Goal: Navigation & Orientation: Find specific page/section

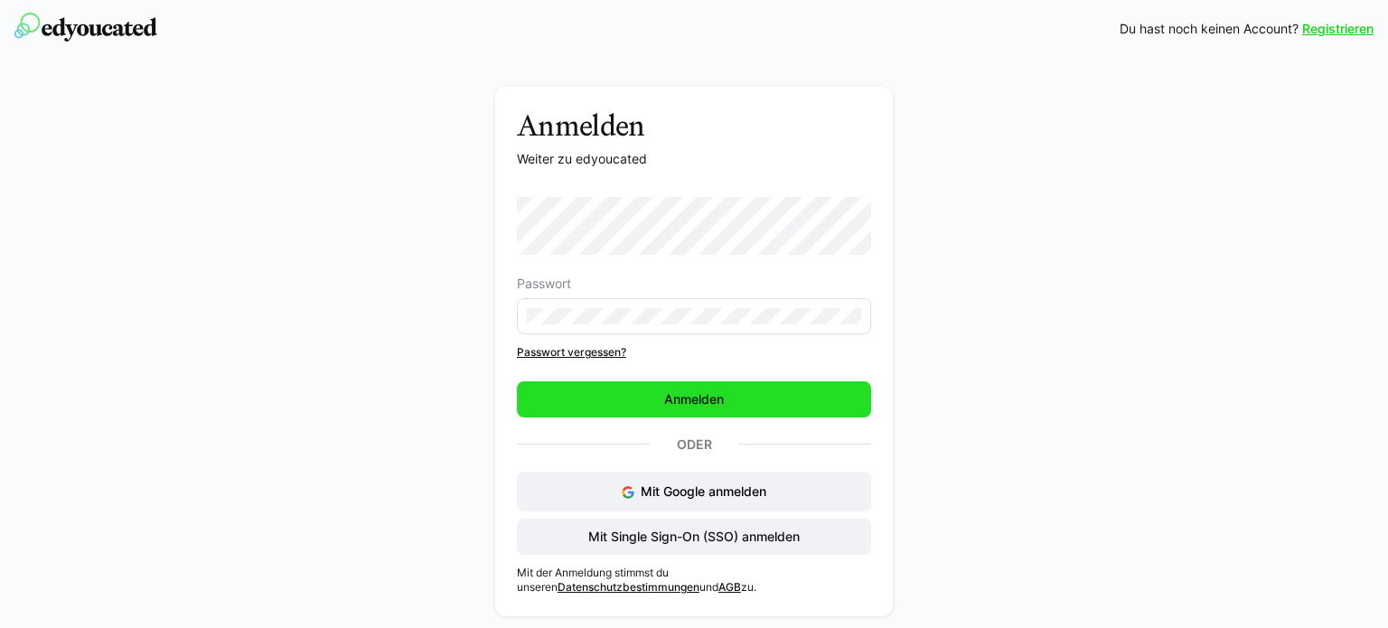
click at [705, 408] on span "Anmelden" at bounding box center [694, 399] width 65 height 18
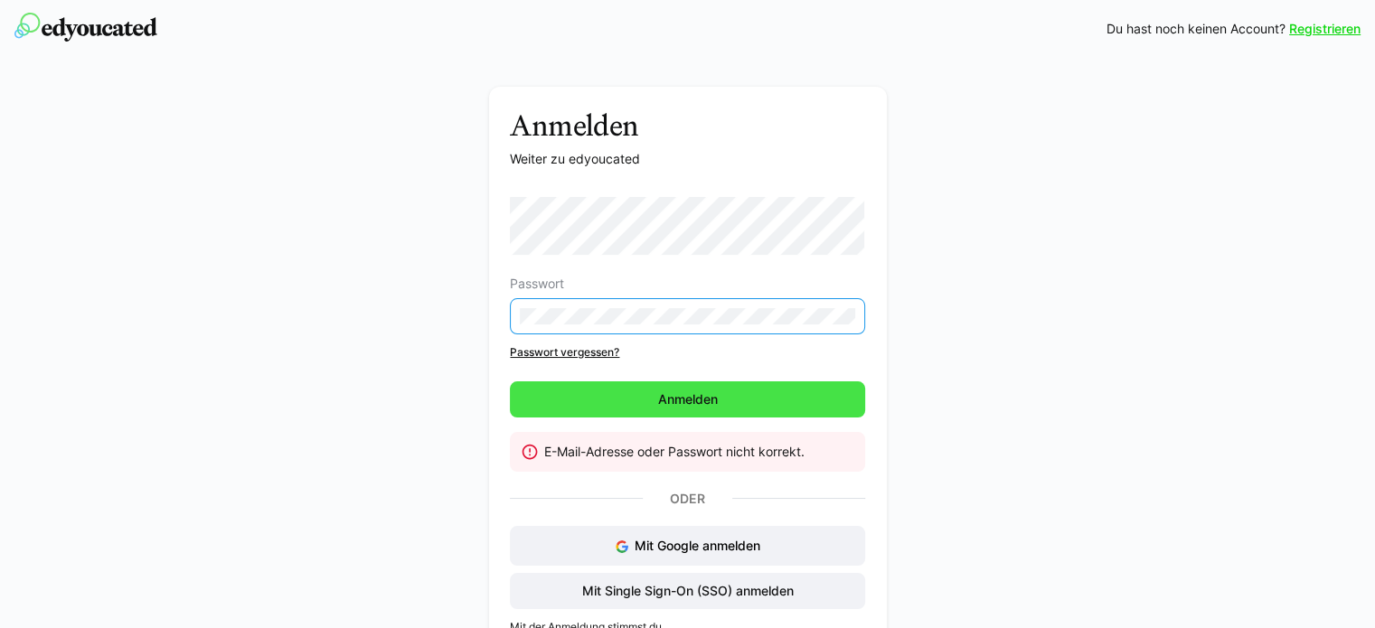
click at [684, 408] on span "Anmelden" at bounding box center [687, 399] width 65 height 18
click at [667, 398] on span "Anmelden" at bounding box center [687, 399] width 65 height 18
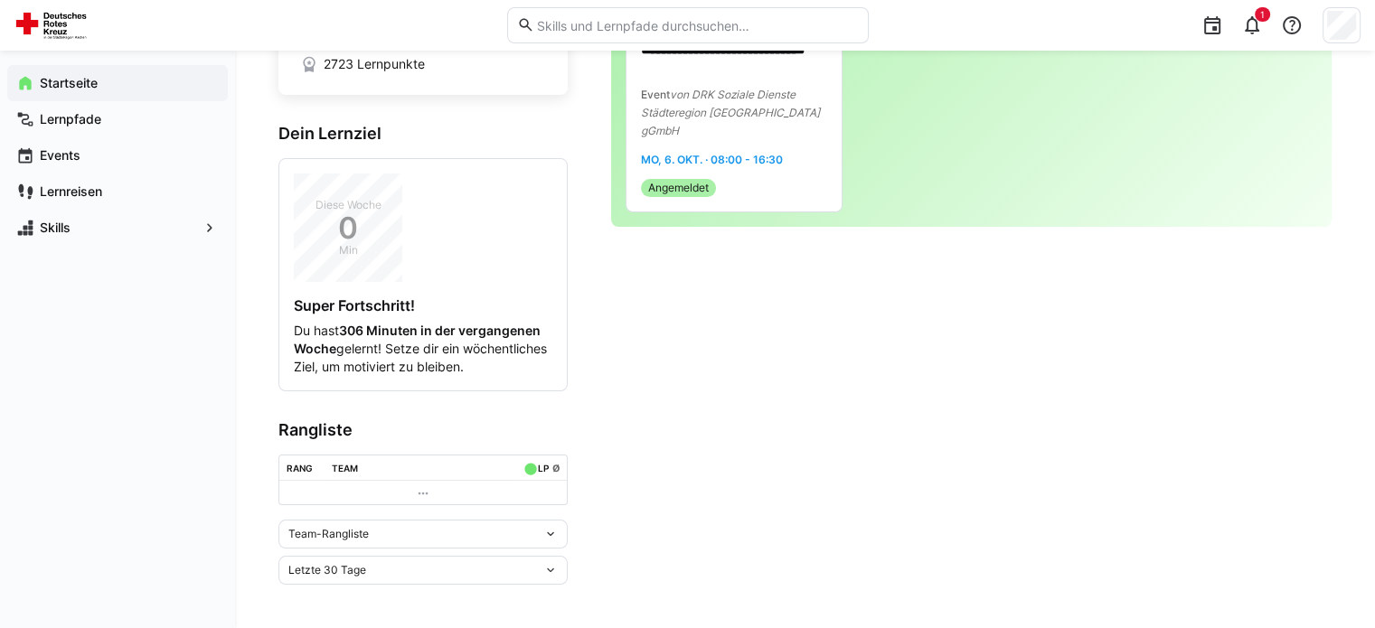
scroll to position [195, 0]
click at [525, 534] on div "Team-Rangliste" at bounding box center [415, 534] width 255 height 13
click at [300, 563] on span "Team-Rangliste" at bounding box center [422, 572] width 289 height 29
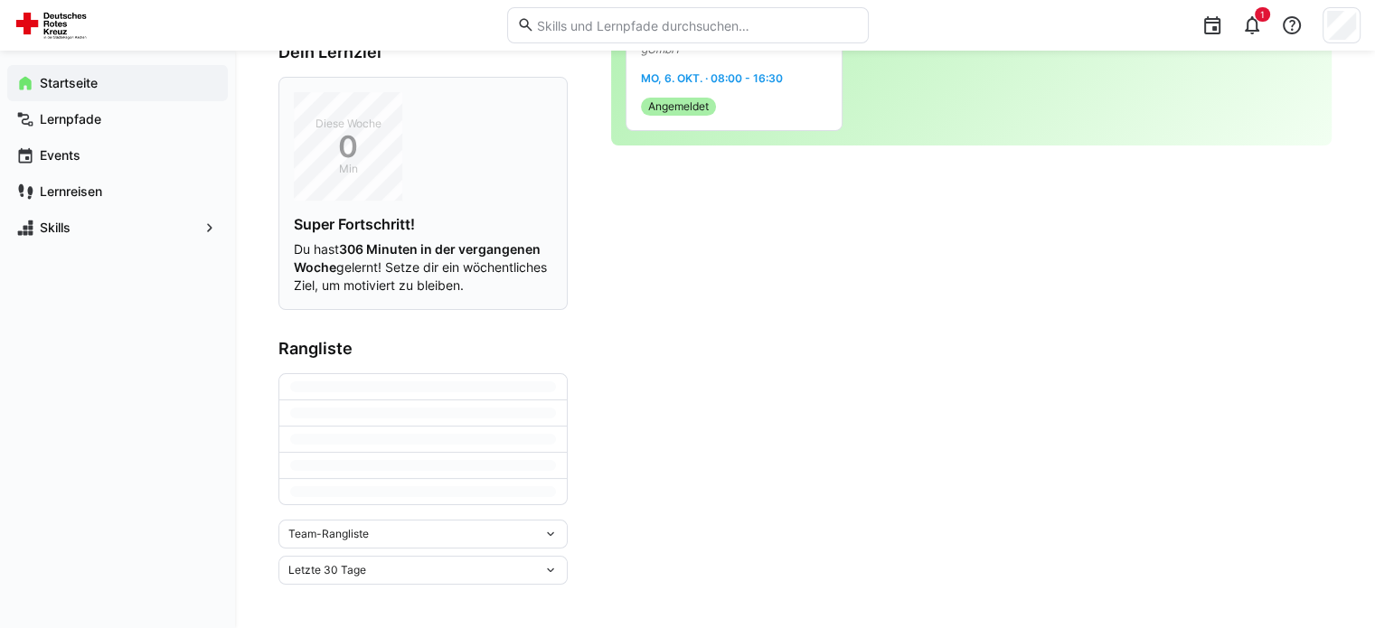
scroll to position [276, 0]
click at [477, 534] on div "Team-Rangliste" at bounding box center [415, 534] width 255 height 13
click at [357, 591] on span "Individuelle Rangliste" at bounding box center [422, 601] width 289 height 29
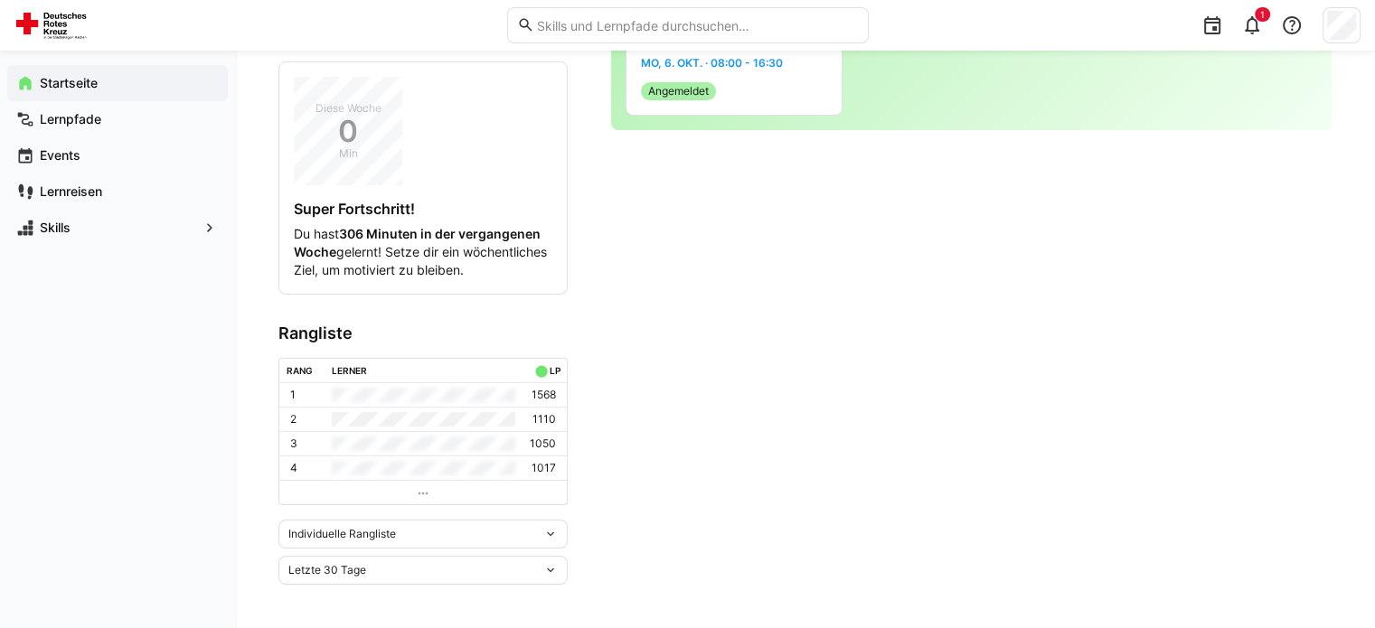
scroll to position [291, 0]
click at [410, 576] on div "Letzte 30 Tage" at bounding box center [415, 570] width 255 height 13
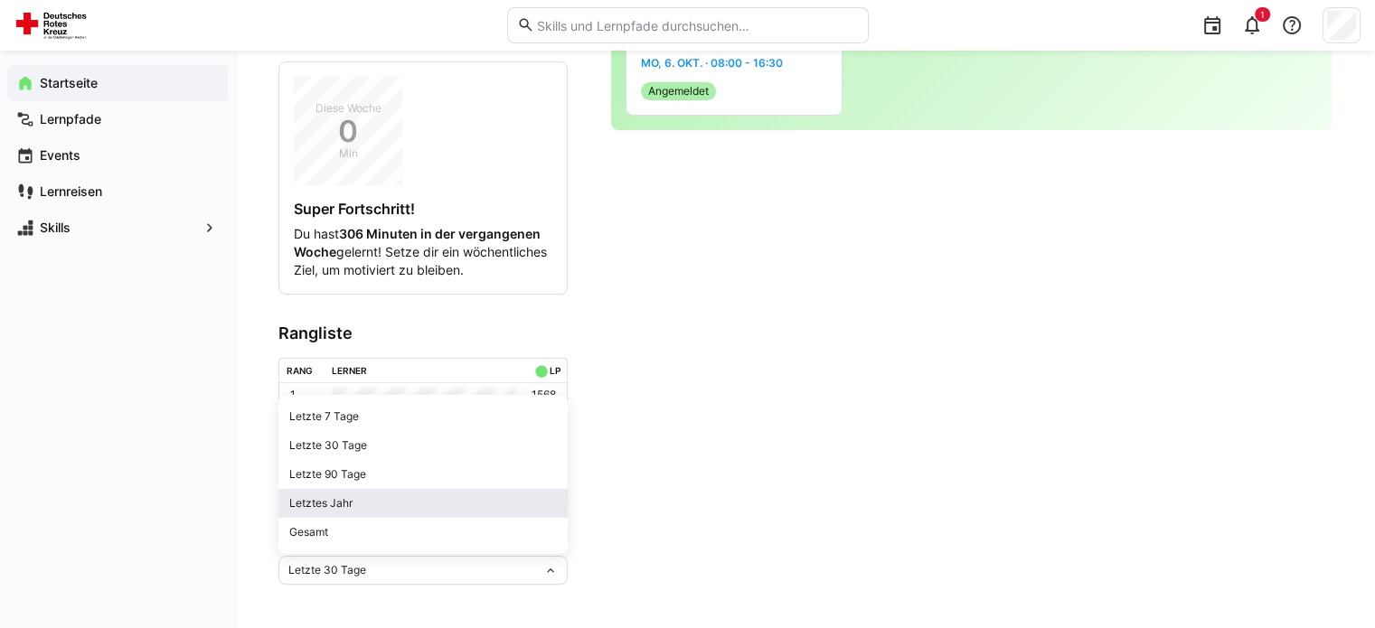
click at [367, 497] on div "Letztes Jahr" at bounding box center [423, 503] width 268 height 14
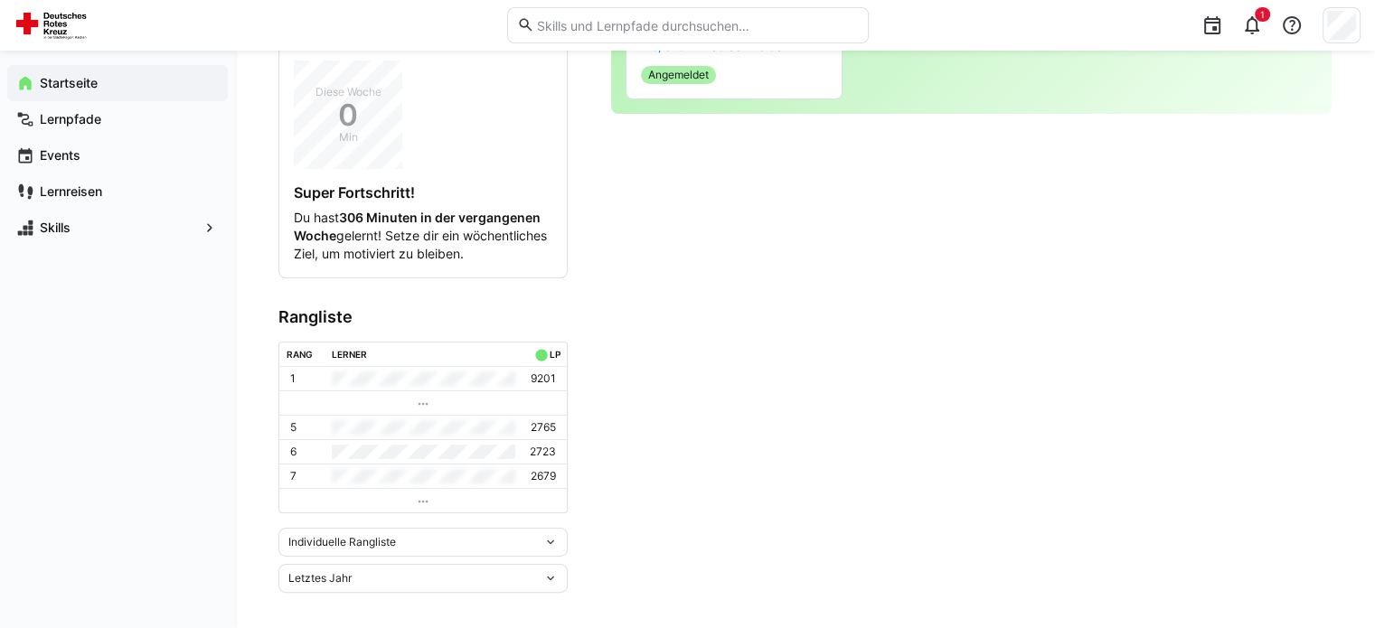
scroll to position [0, 0]
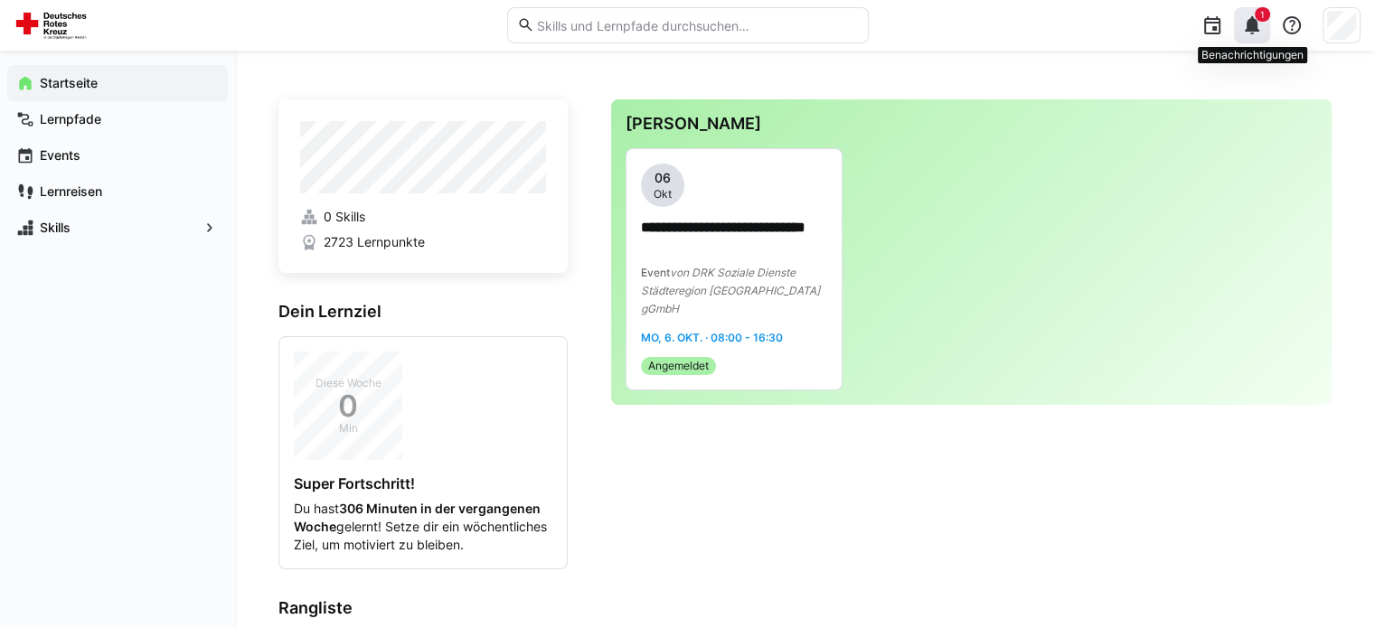
click at [1256, 21] on eds-badge "1" at bounding box center [1261, 14] width 15 height 14
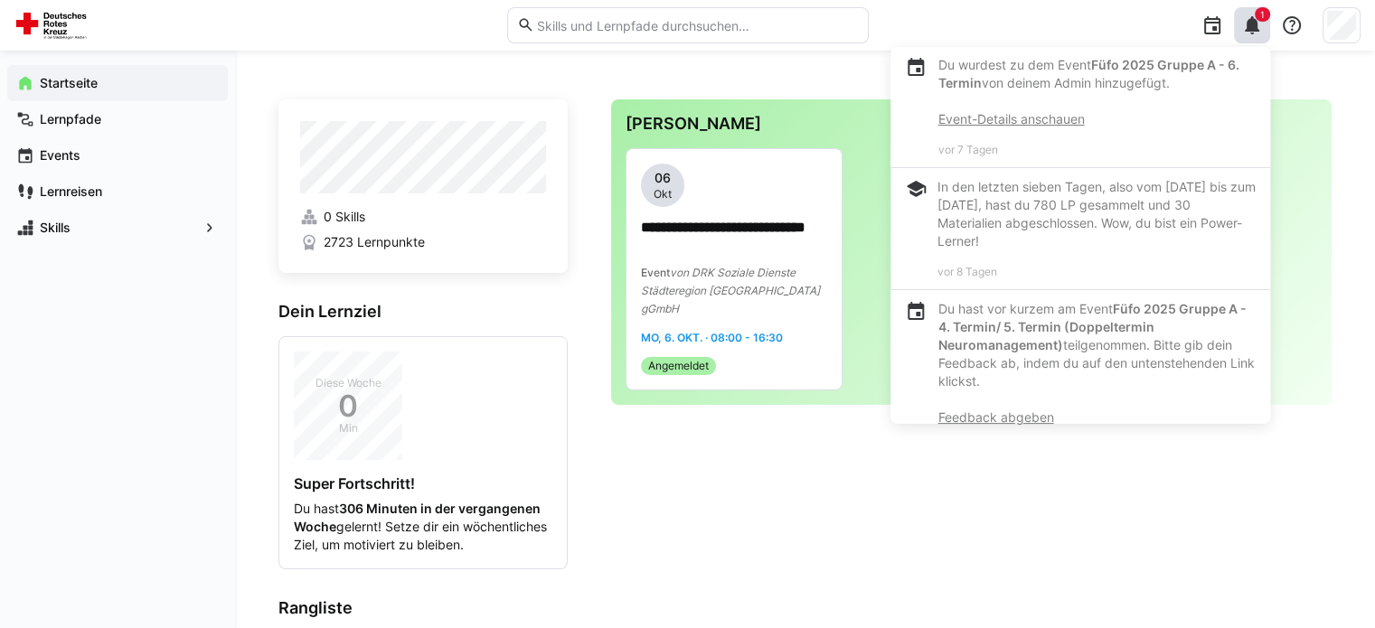
scroll to position [452, 0]
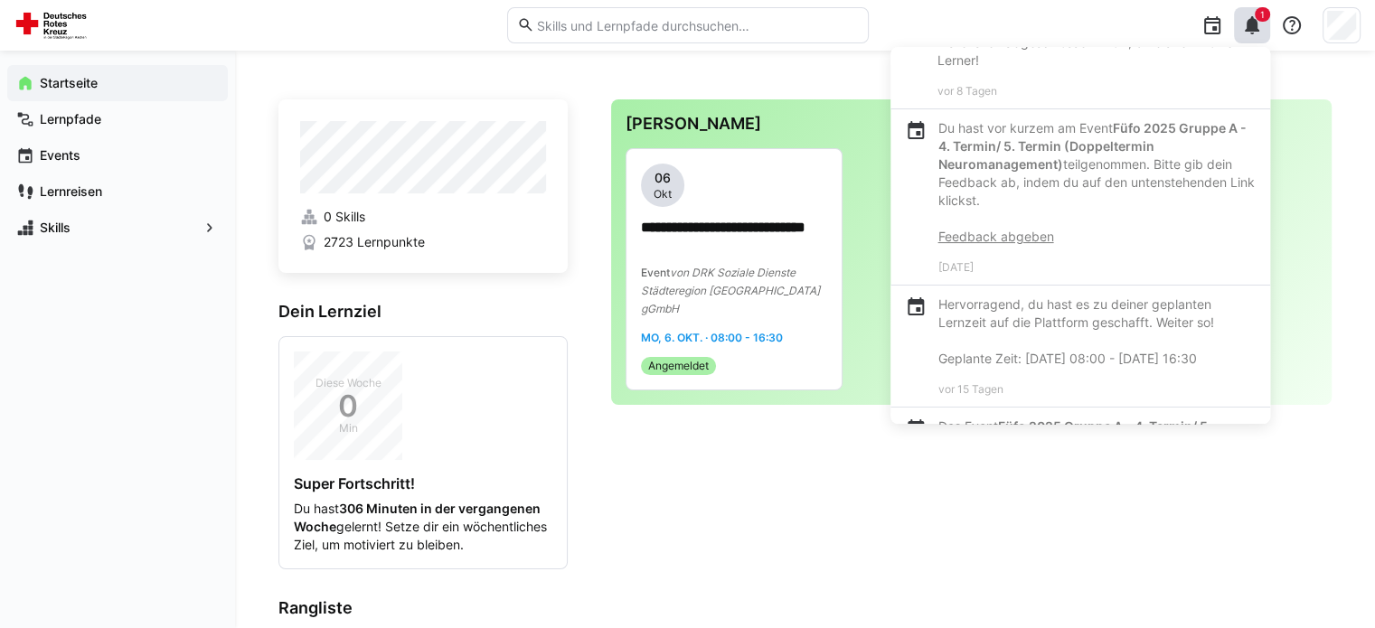
click at [1007, 244] on link "Feedback abgeben" at bounding box center [996, 236] width 116 height 15
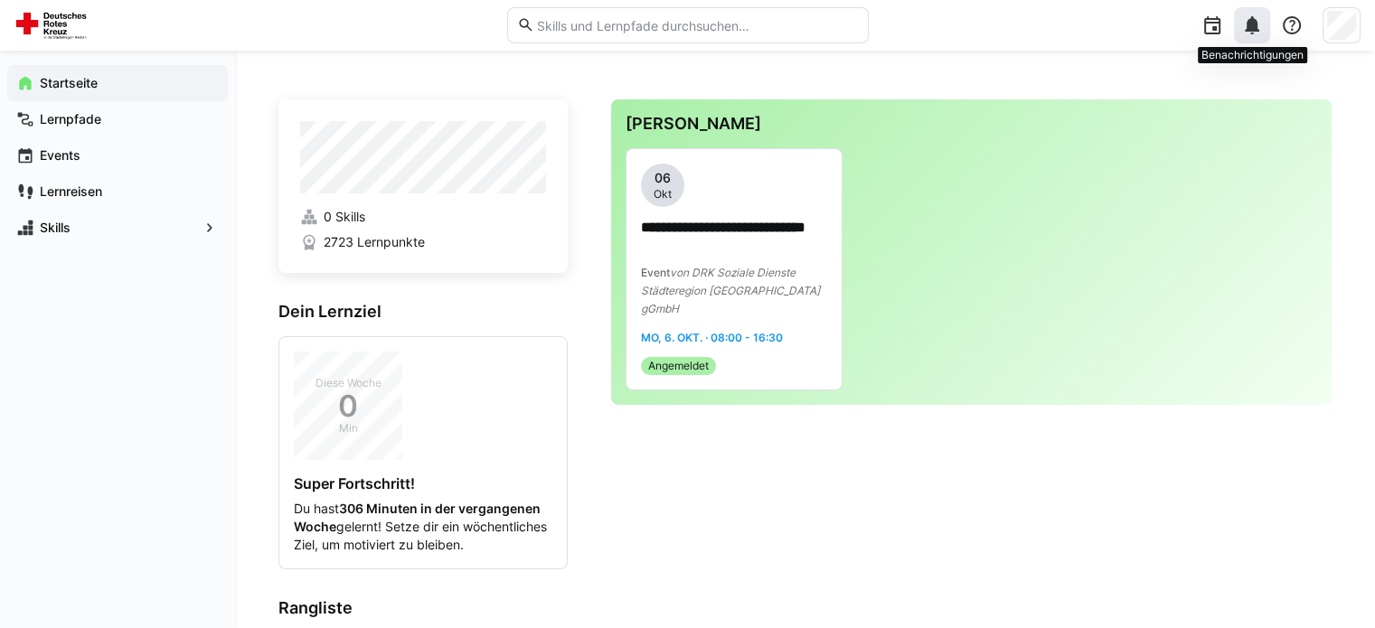
click at [1243, 38] on div at bounding box center [1252, 25] width 36 height 36
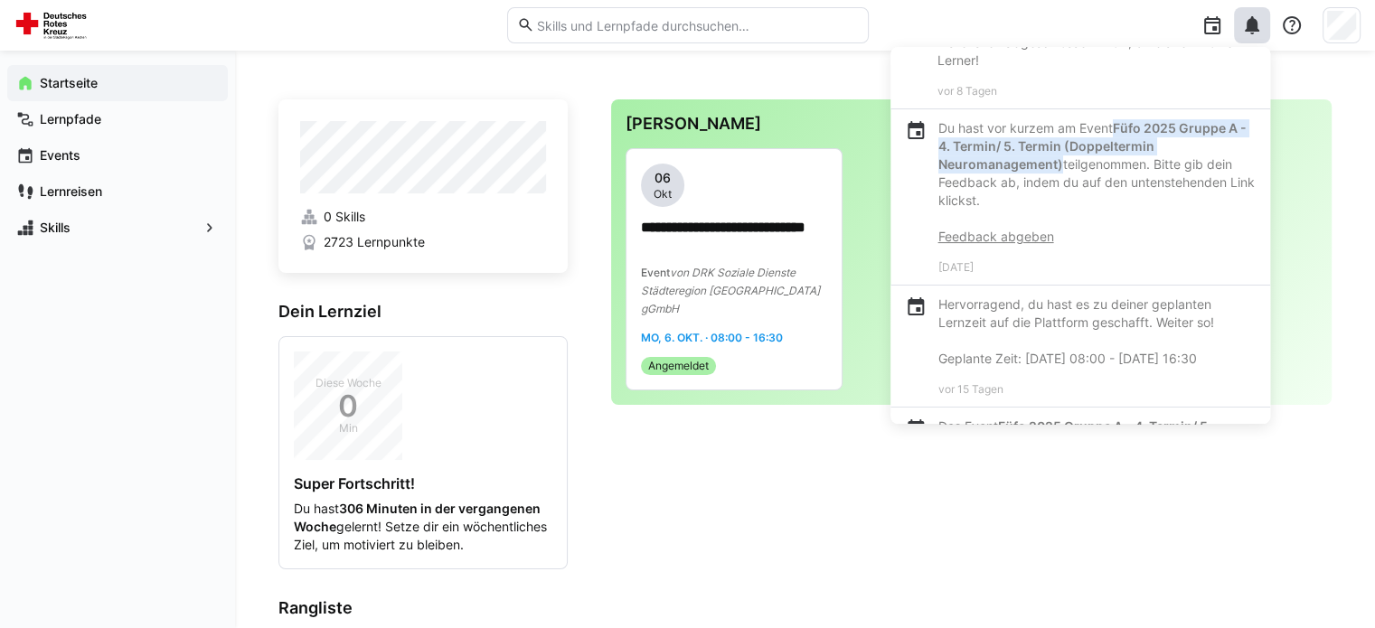
drag, startPoint x: 1060, startPoint y: 181, endPoint x: 1116, endPoint y: 144, distance: 67.2
click at [1116, 144] on p "Du hast vor kurzem am Event Füfo 2025 Gruppe A - 4. Termin/ 5. Termin (Doppelte…" at bounding box center [1096, 182] width 317 height 127
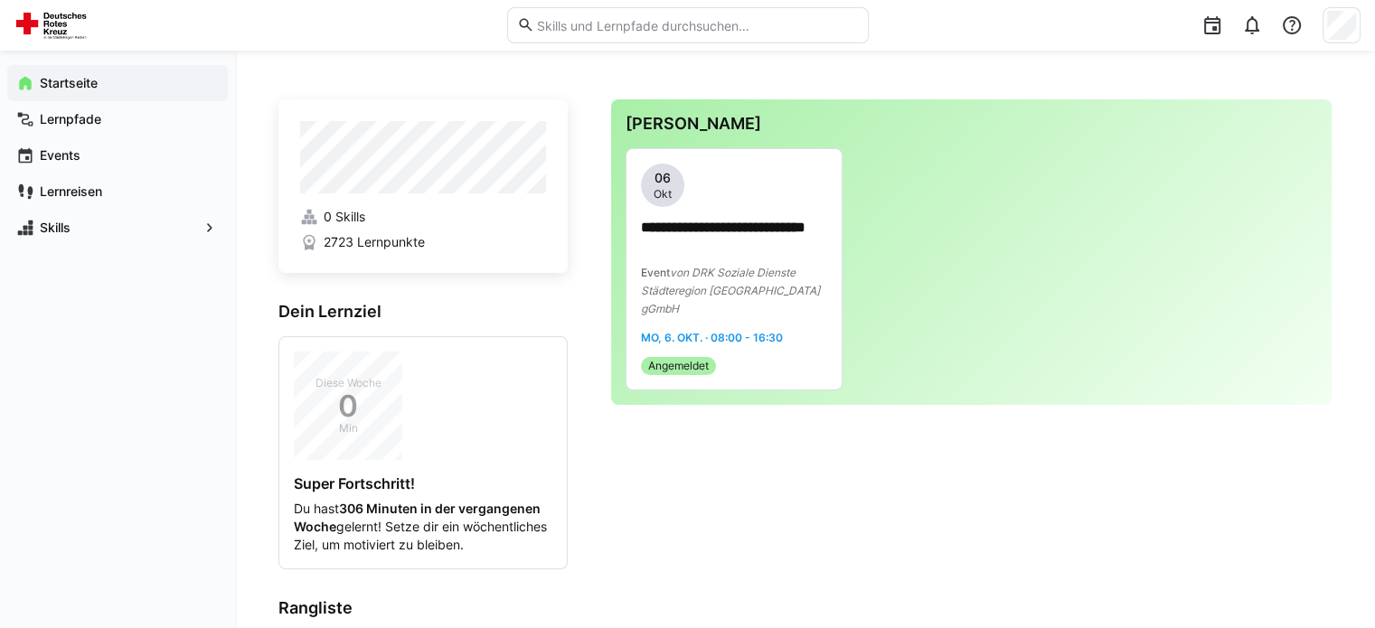
copy strong "Füfo 2025 Gruppe A - 4. Termin/ 5. Termin (Doppeltermin Neuromanagement)"
